Goal: Find specific page/section: Find specific page/section

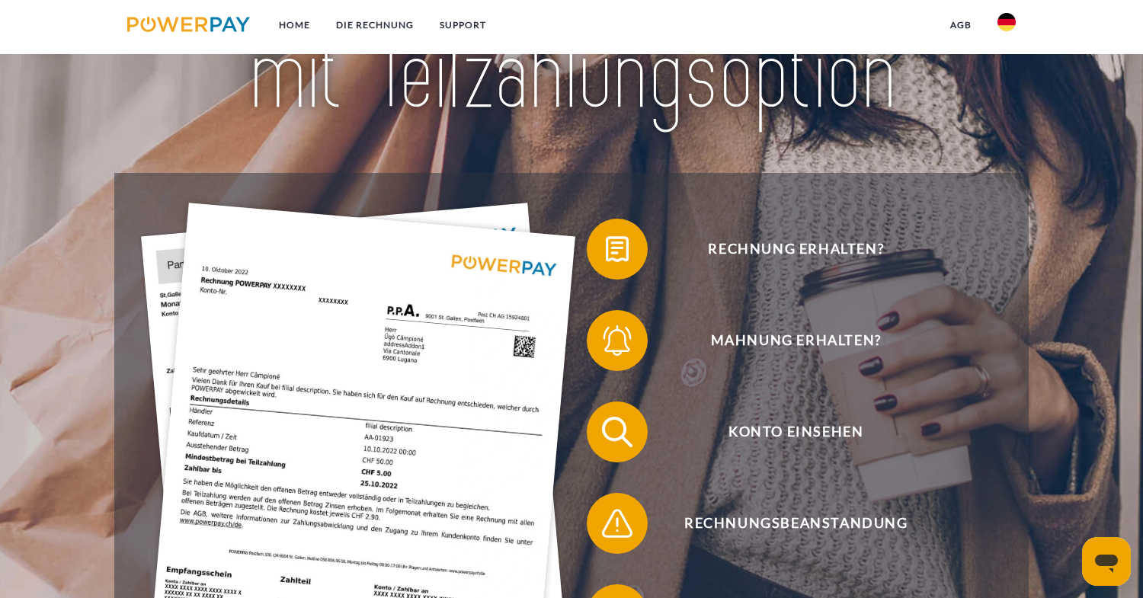
scroll to position [381, 0]
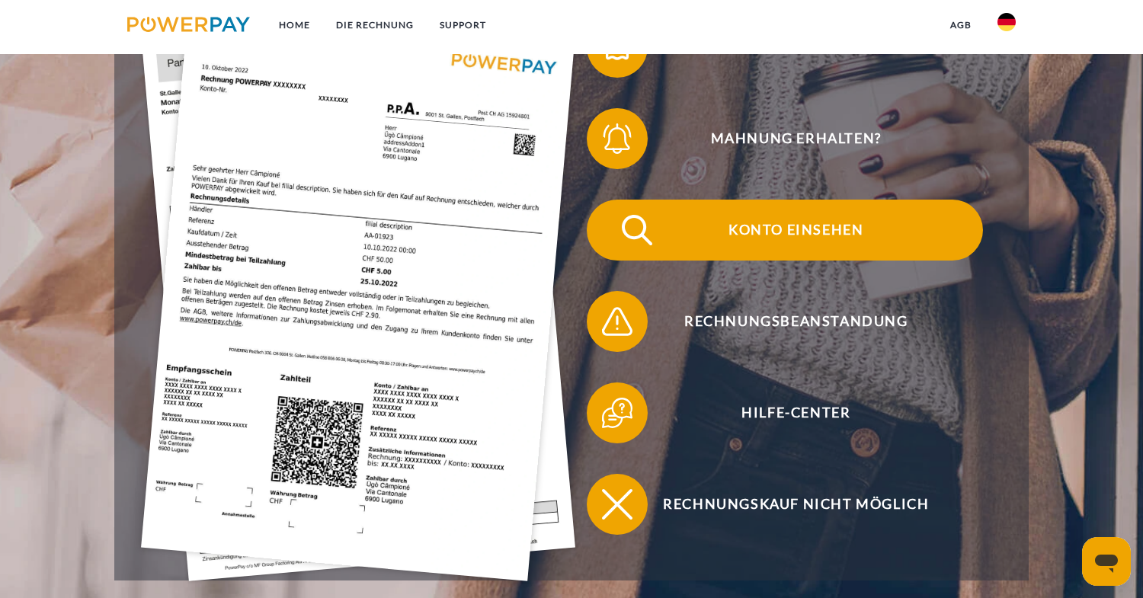
click at [776, 238] on span "Konto einsehen" at bounding box center [795, 230] width 373 height 61
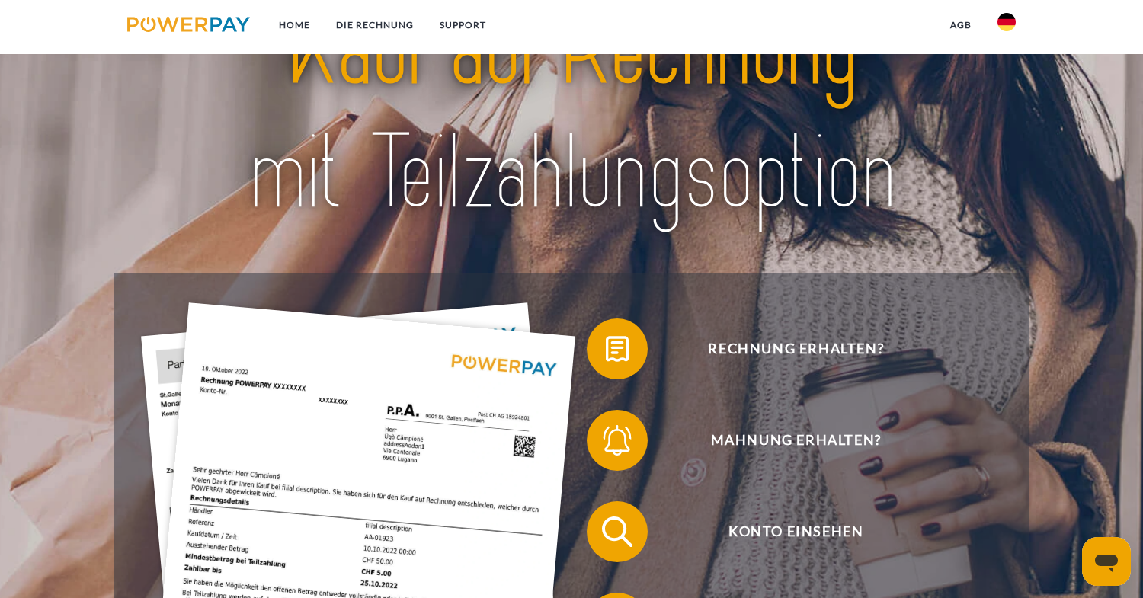
scroll to position [229, 0]
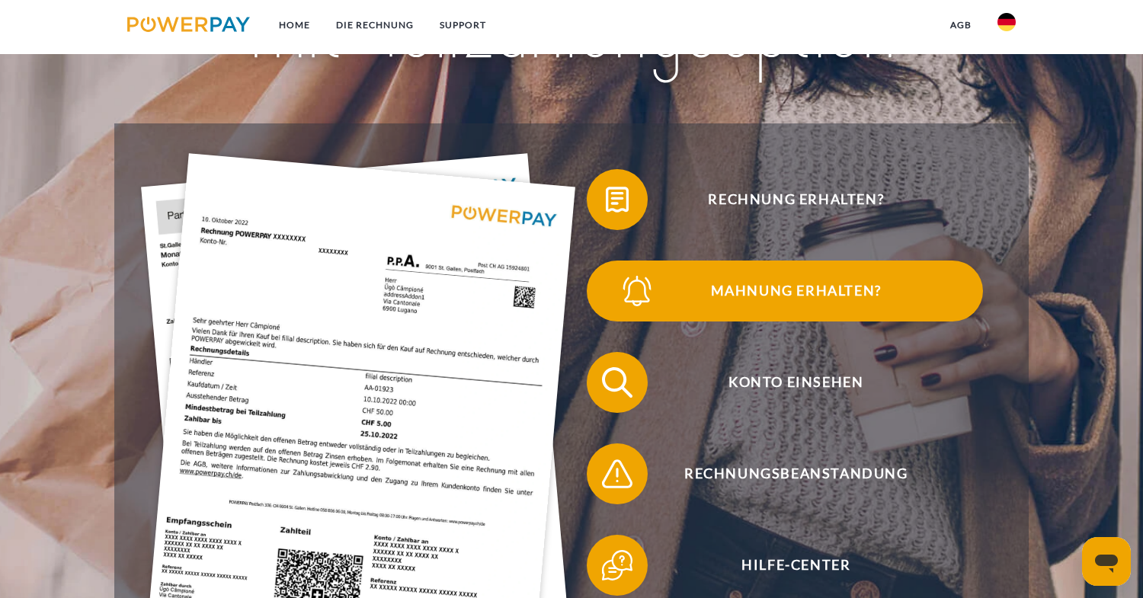
click at [782, 302] on span "Mahnung erhalten?" at bounding box center [795, 291] width 373 height 61
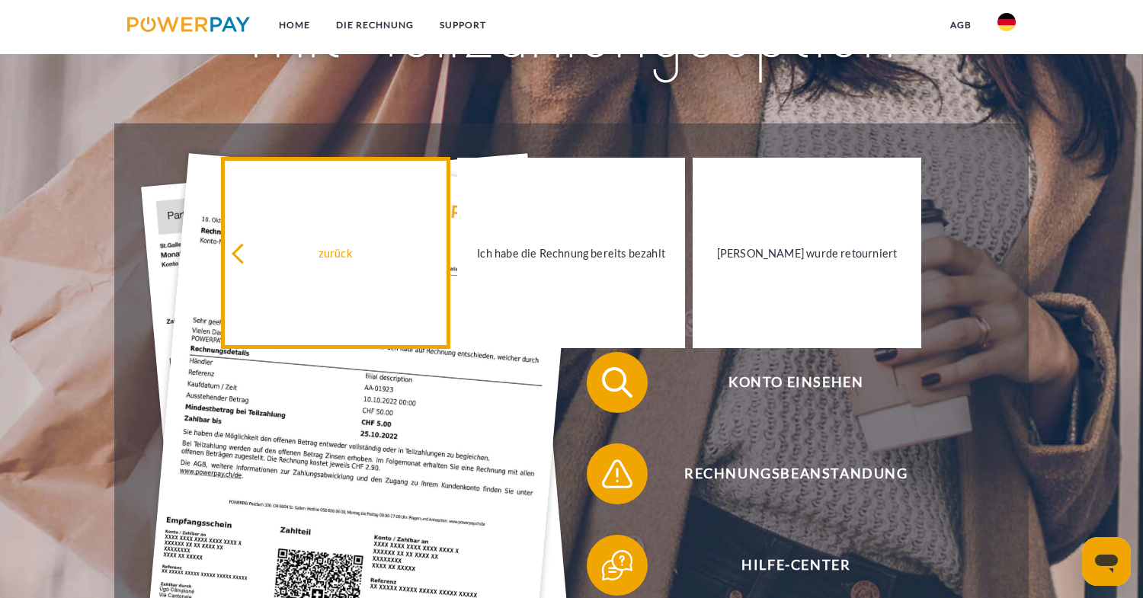
click at [238, 266] on link "zurück" at bounding box center [336, 253] width 228 height 190
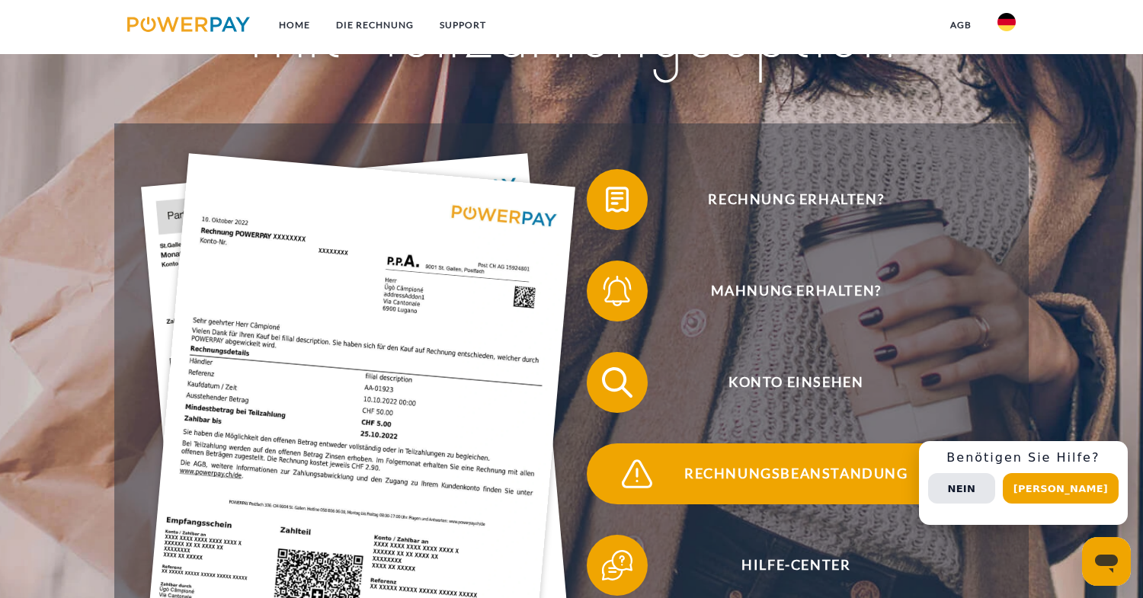
click at [802, 480] on span "Rechnungsbeanstandung" at bounding box center [795, 473] width 373 height 61
